Goal: Check status: Check status

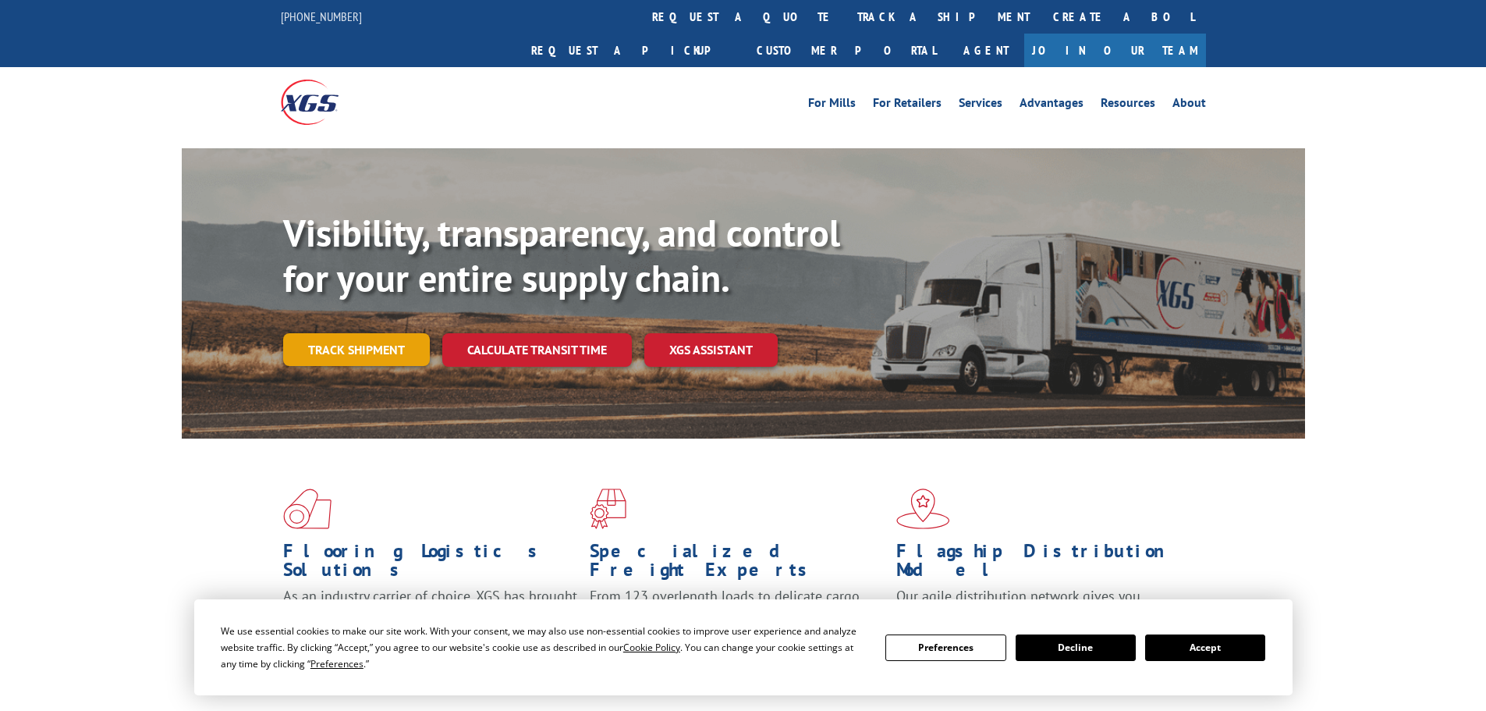
click at [358, 333] on link "Track shipment" at bounding box center [356, 349] width 147 height 33
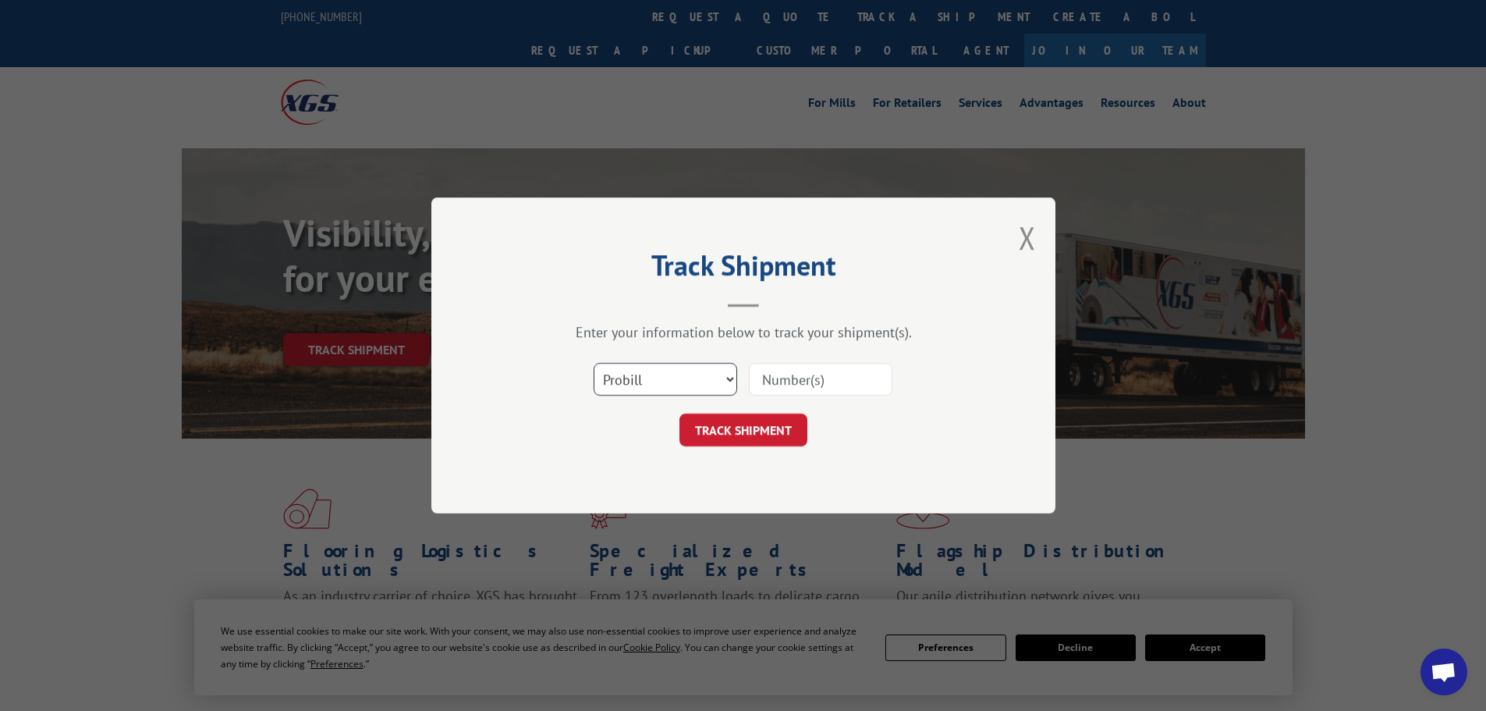
click at [698, 373] on select "Select category... Probill BOL PO" at bounding box center [666, 379] width 144 height 33
select select "bol"
click at [594, 363] on select "Select category... Probill BOL PO" at bounding box center [666, 379] width 144 height 33
click at [782, 388] on input at bounding box center [821, 379] width 144 height 33
paste input "6005309"
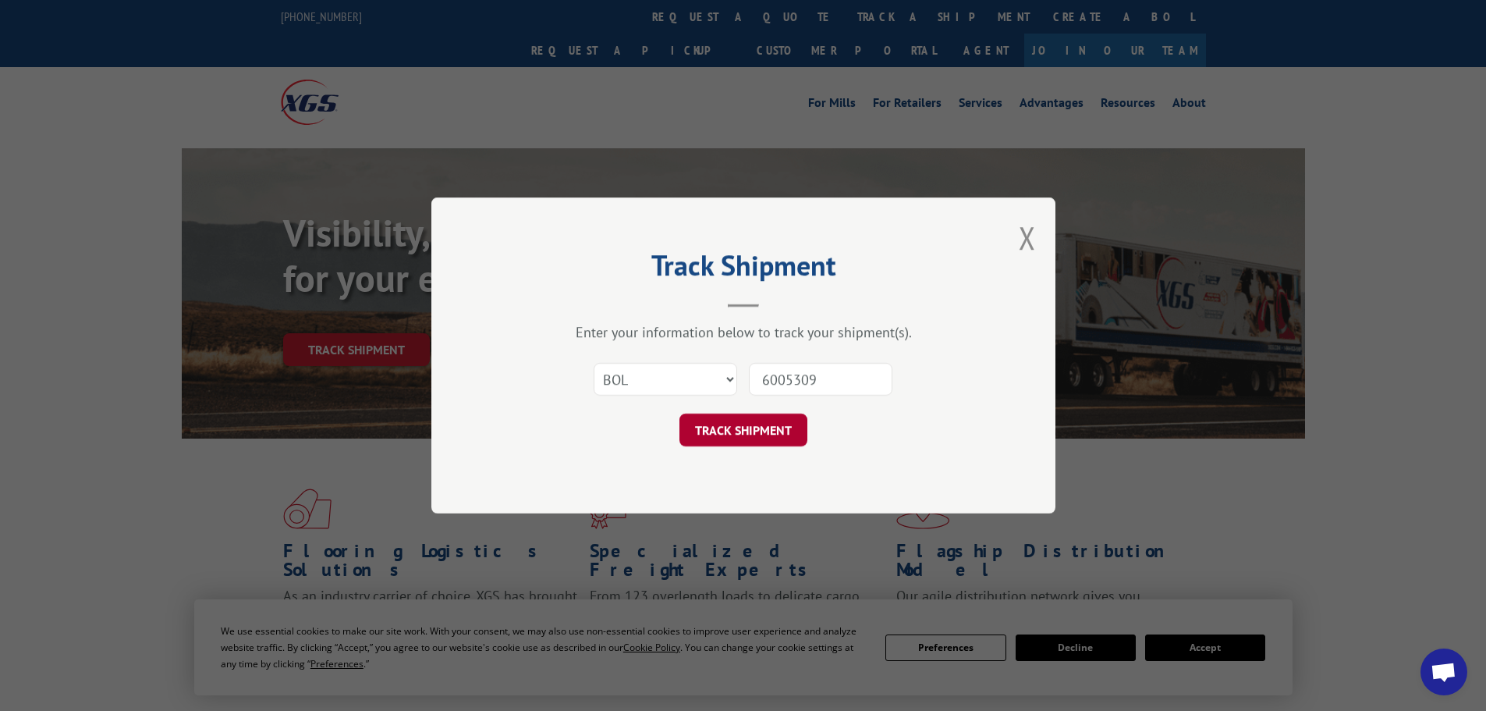
type input "6005309"
click at [716, 431] on button "TRACK SHIPMENT" at bounding box center [744, 430] width 128 height 33
